Goal: Book appointment/travel/reservation

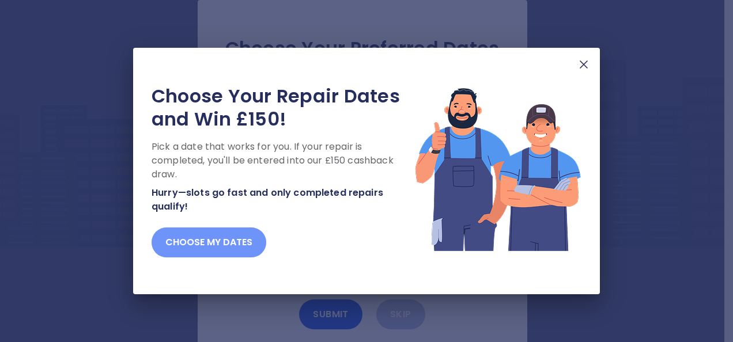
click at [232, 243] on button "Choose my dates" at bounding box center [209, 243] width 115 height 30
click at [208, 242] on button "Choose my dates" at bounding box center [209, 243] width 115 height 30
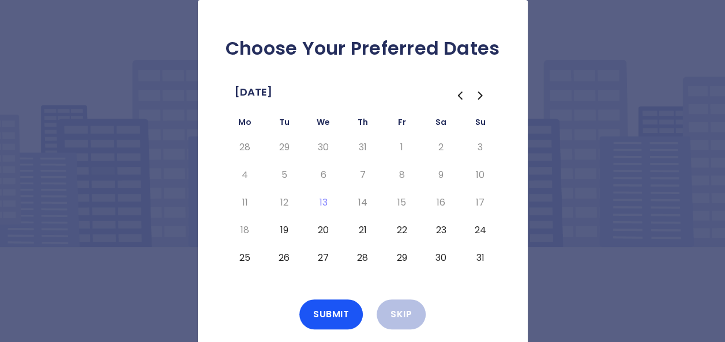
click at [323, 231] on button "20" at bounding box center [323, 230] width 21 height 18
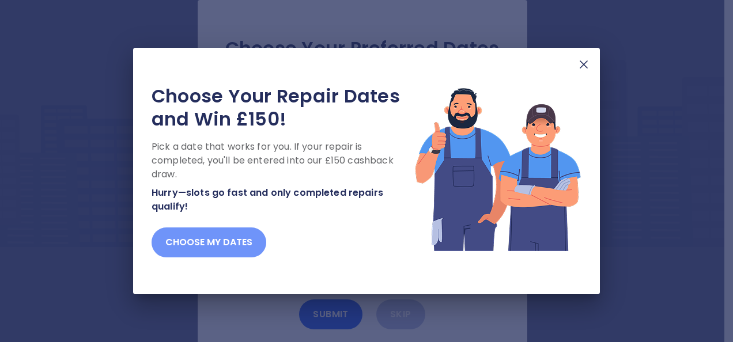
click at [223, 240] on button "Choose my dates" at bounding box center [209, 243] width 115 height 30
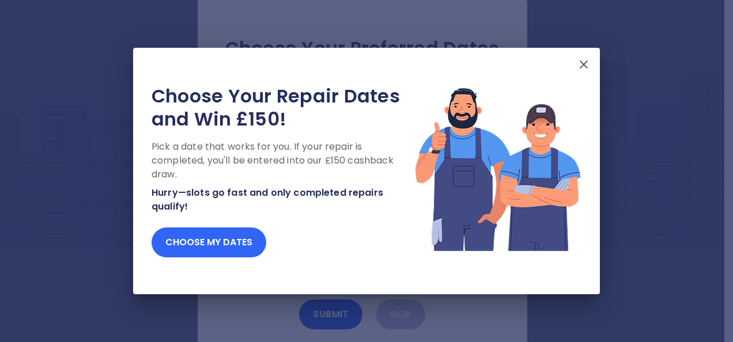
click at [228, 241] on button "Choose my dates" at bounding box center [209, 243] width 115 height 30
click at [476, 98] on img at bounding box center [498, 169] width 167 height 168
click at [207, 242] on button "Choose my dates" at bounding box center [209, 243] width 115 height 30
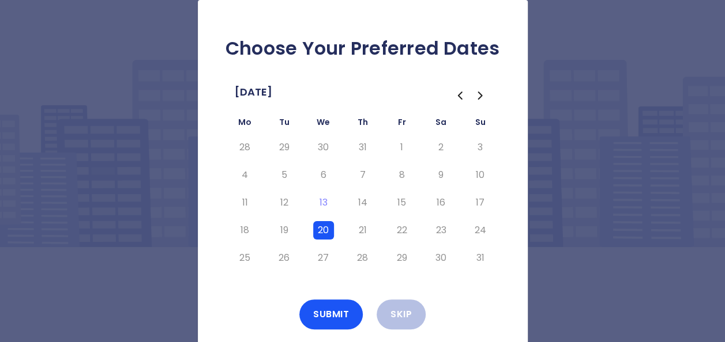
click at [480, 97] on icon "Go to the Next Month" at bounding box center [479, 95] width 3 height 7
click at [459, 97] on icon "Go to the Previous Month" at bounding box center [459, 95] width 3 height 7
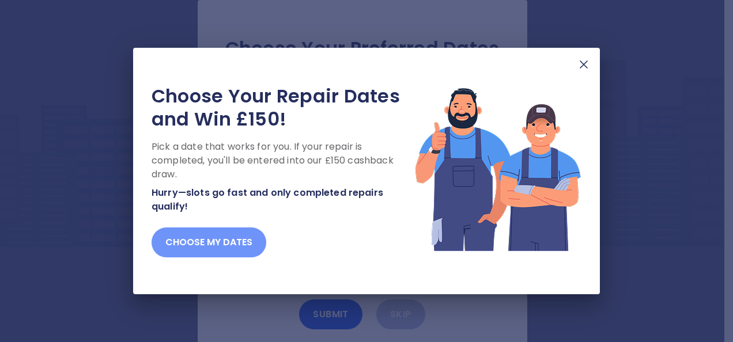
click at [187, 239] on button "Choose my dates" at bounding box center [209, 243] width 115 height 30
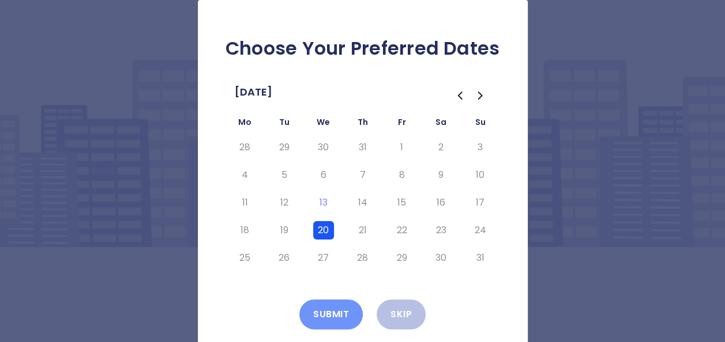
drag, startPoint x: 327, startPoint y: 312, endPoint x: 363, endPoint y: 268, distance: 57.1
click at [327, 312] on button "Submit" at bounding box center [330, 315] width 63 height 30
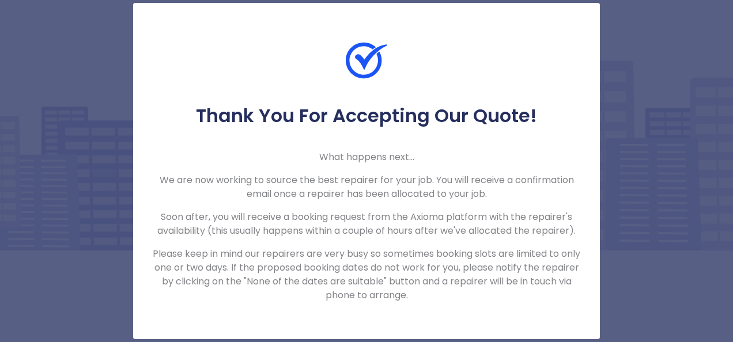
click at [436, 304] on div "Thank You For Accepting Our Quote! What happens next... We are now working to s…" at bounding box center [366, 171] width 467 height 337
click at [397, 293] on p "Please keep in mind our repairers are very busy so sometimes booking slots are …" at bounding box center [367, 274] width 430 height 55
click at [563, 122] on h5 "Thank You For Accepting Our Quote!" at bounding box center [367, 115] width 430 height 23
click at [558, 141] on div "Thank You For Accepting Our Quote! What happens next... We are now working to s…" at bounding box center [366, 203] width 467 height 198
click at [640, 272] on div "Thank You For Accepting Our Quote! What happens next... We are now working to s…" at bounding box center [366, 171] width 733 height 342
